Goal: Check status

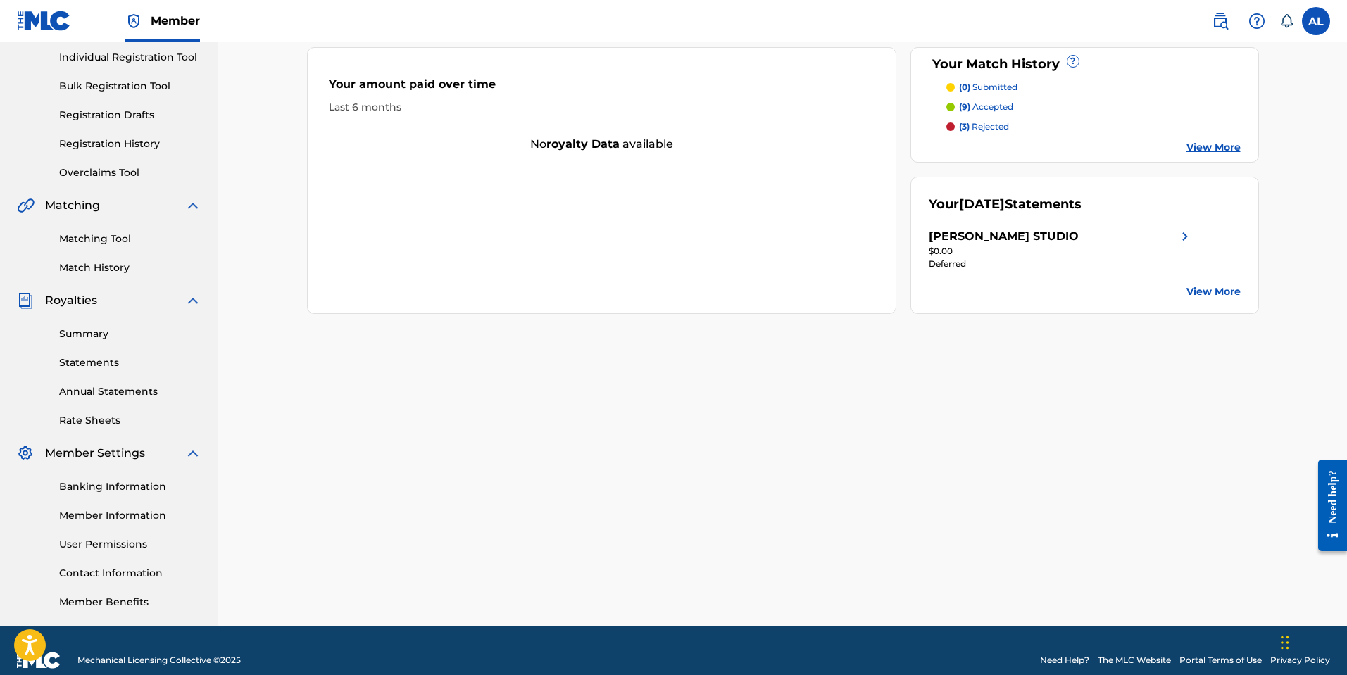
scroll to position [180, 0]
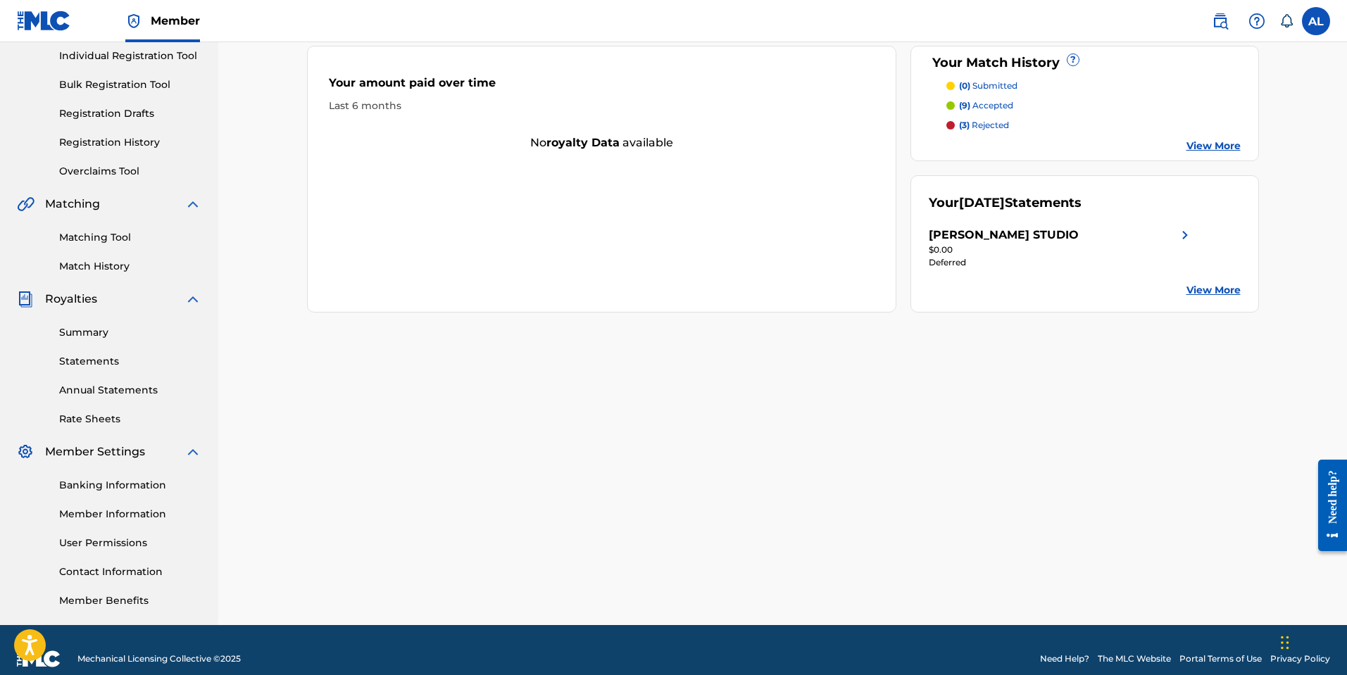
click at [121, 486] on link "Banking Information" at bounding box center [130, 485] width 142 height 15
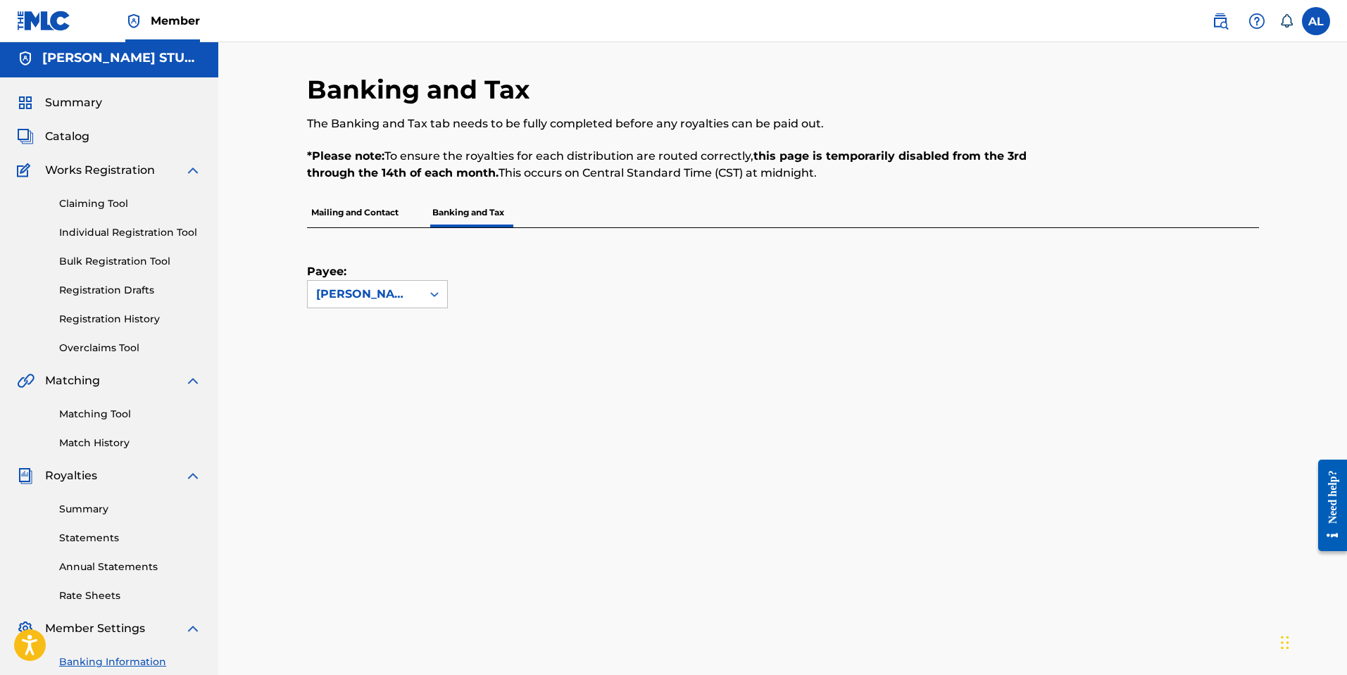
scroll to position [2, 0]
click at [432, 296] on icon at bounding box center [434, 296] width 8 height 5
click at [528, 278] on div "Payee: [PERSON_NAME] STUDIO" at bounding box center [766, 270] width 919 height 80
click at [323, 211] on p "Mailing and Contact" at bounding box center [355, 214] width 96 height 30
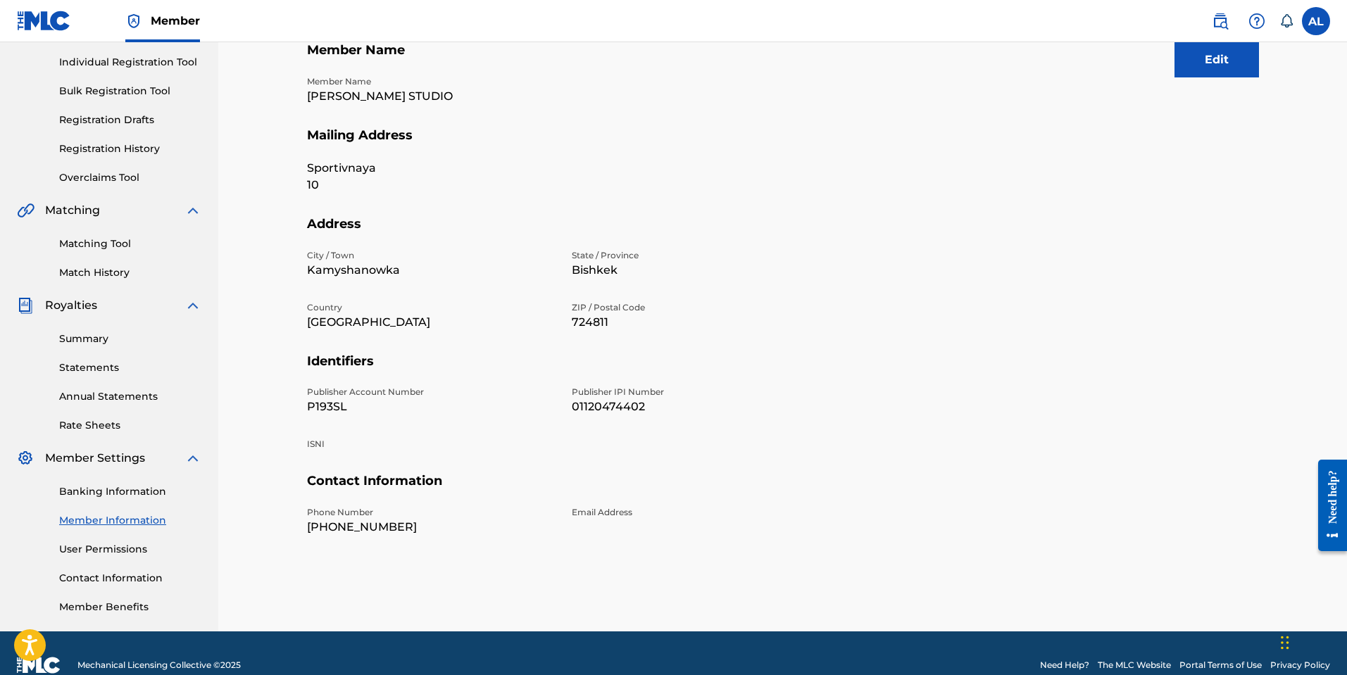
scroll to position [198, 0]
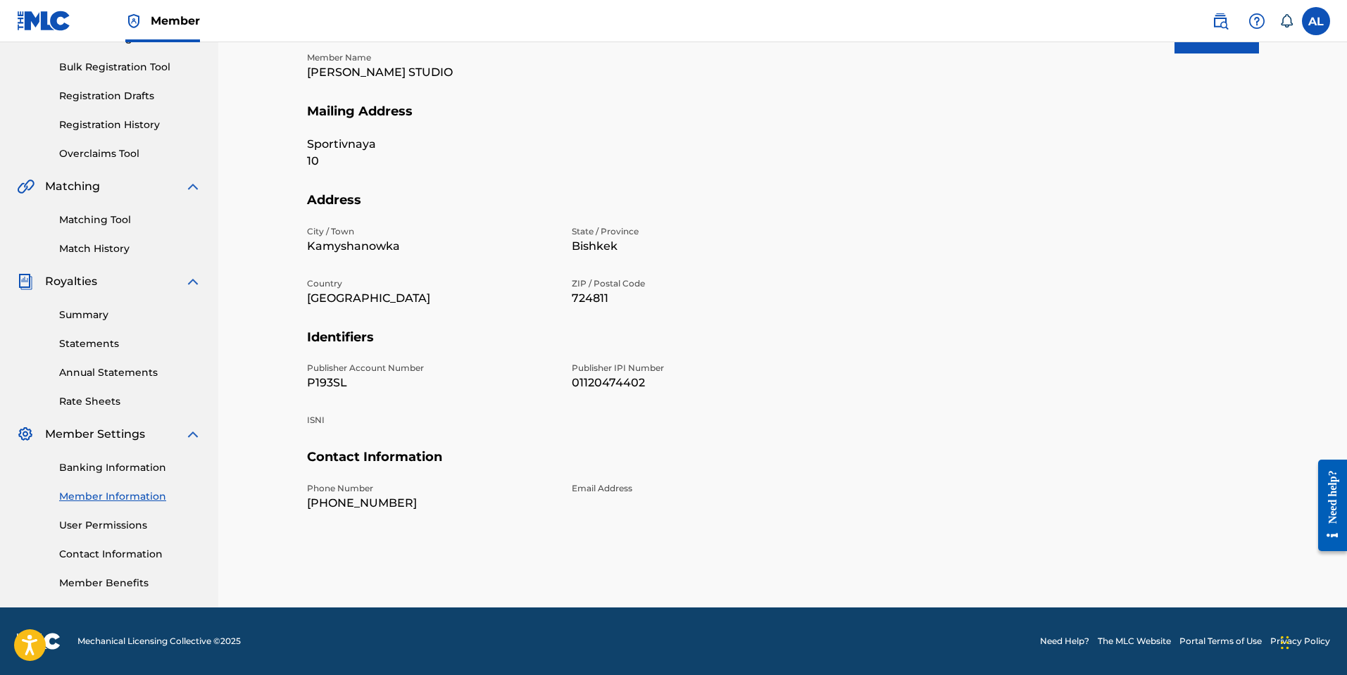
click at [114, 584] on link "Member Benefits" at bounding box center [130, 583] width 142 height 15
click at [83, 313] on link "Summary" at bounding box center [130, 315] width 142 height 15
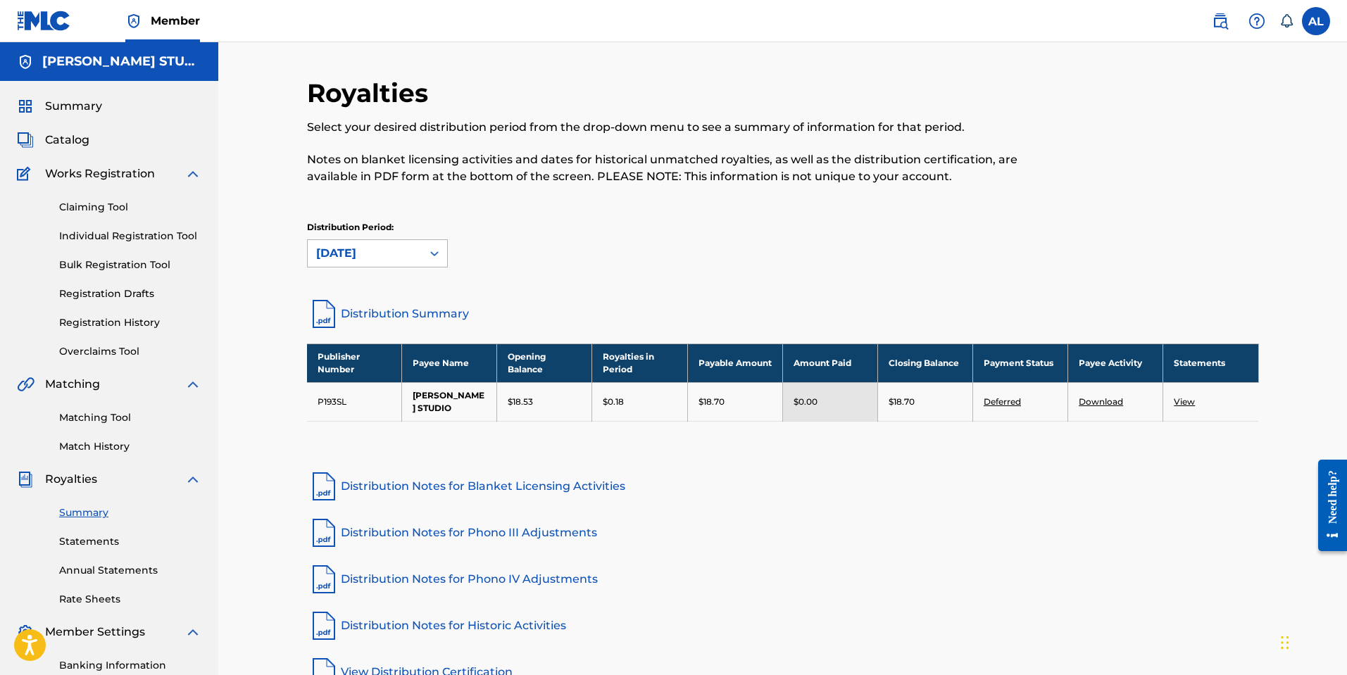
click at [430, 249] on icon at bounding box center [435, 254] width 14 height 14
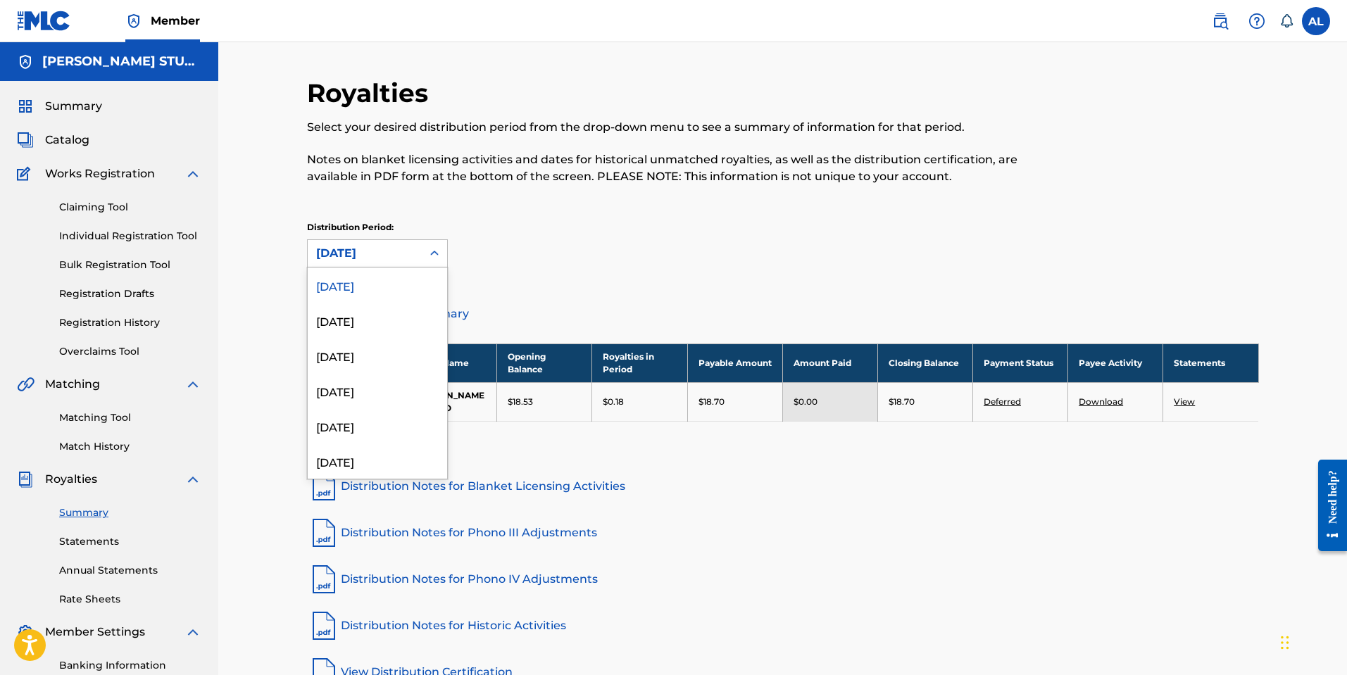
click at [537, 250] on div "Distribution Period: [DATE] selected, 1 of 54. 54 results available. Use Up and…" at bounding box center [783, 244] width 952 height 46
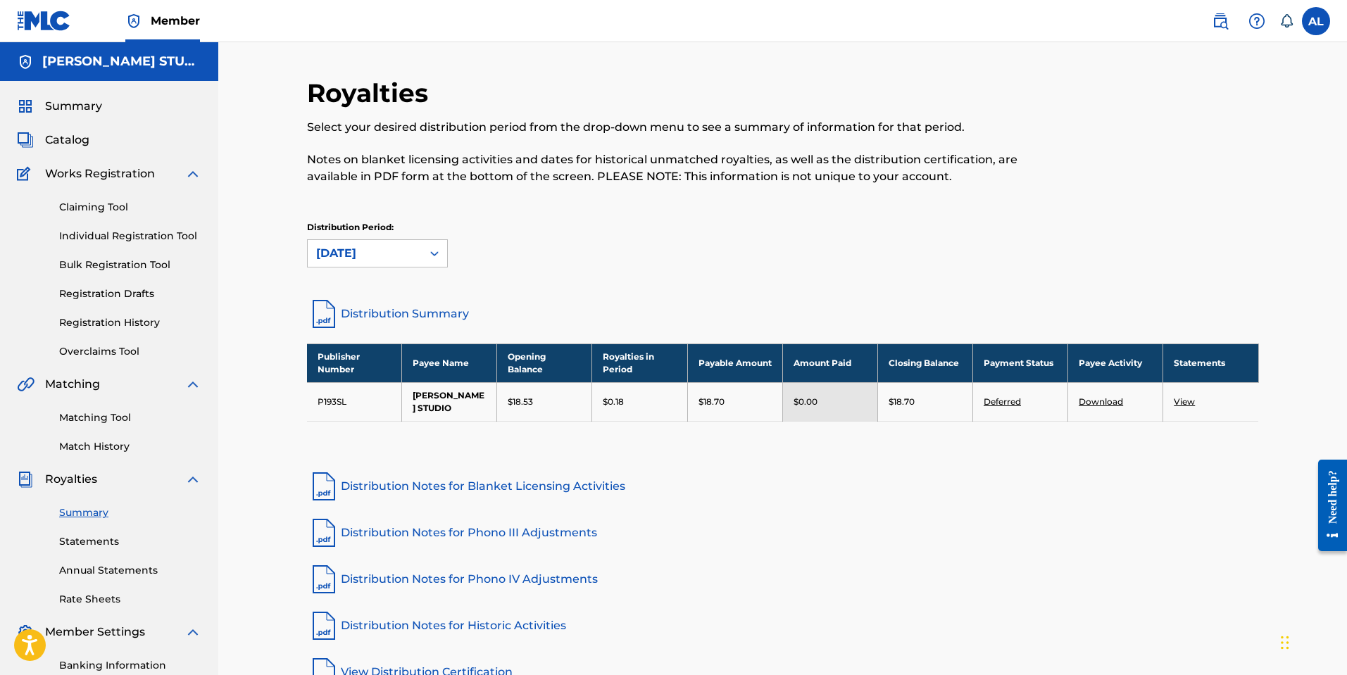
click at [1002, 397] on link "Deferred" at bounding box center [1002, 402] width 37 height 11
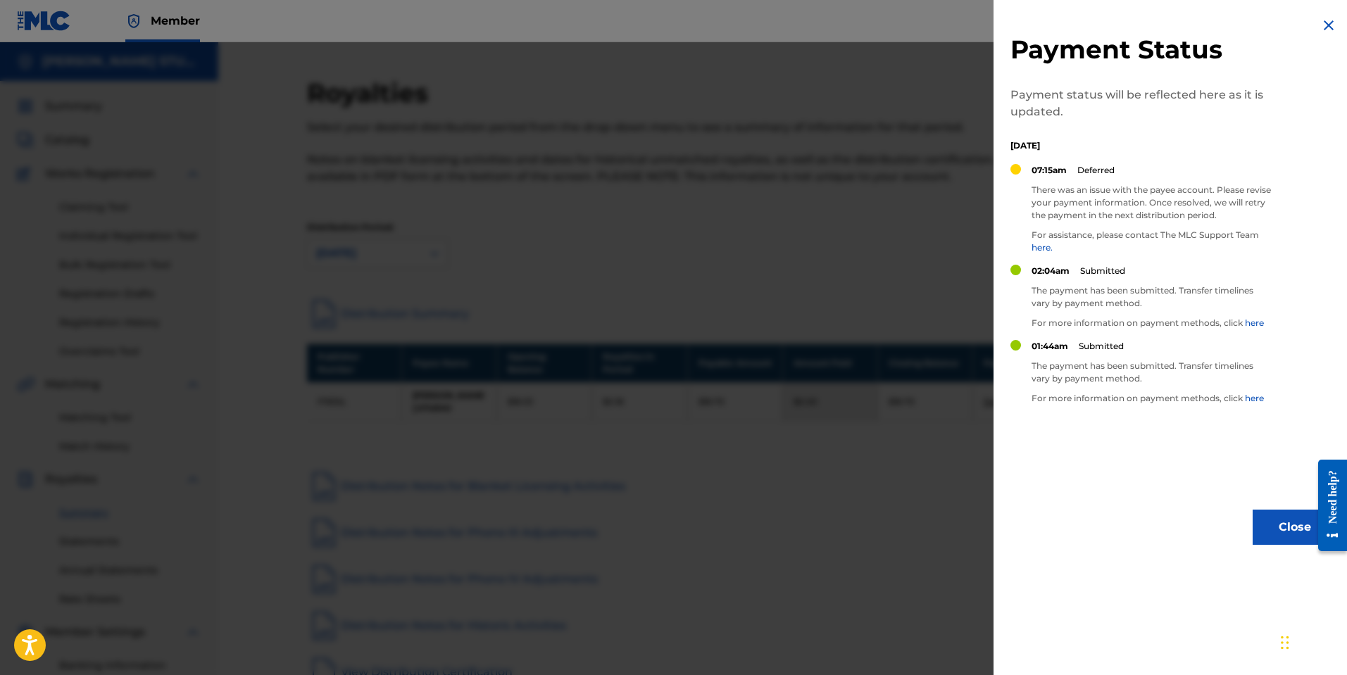
click at [1261, 535] on button "Close" at bounding box center [1295, 527] width 85 height 35
